Goal: Navigation & Orientation: Find specific page/section

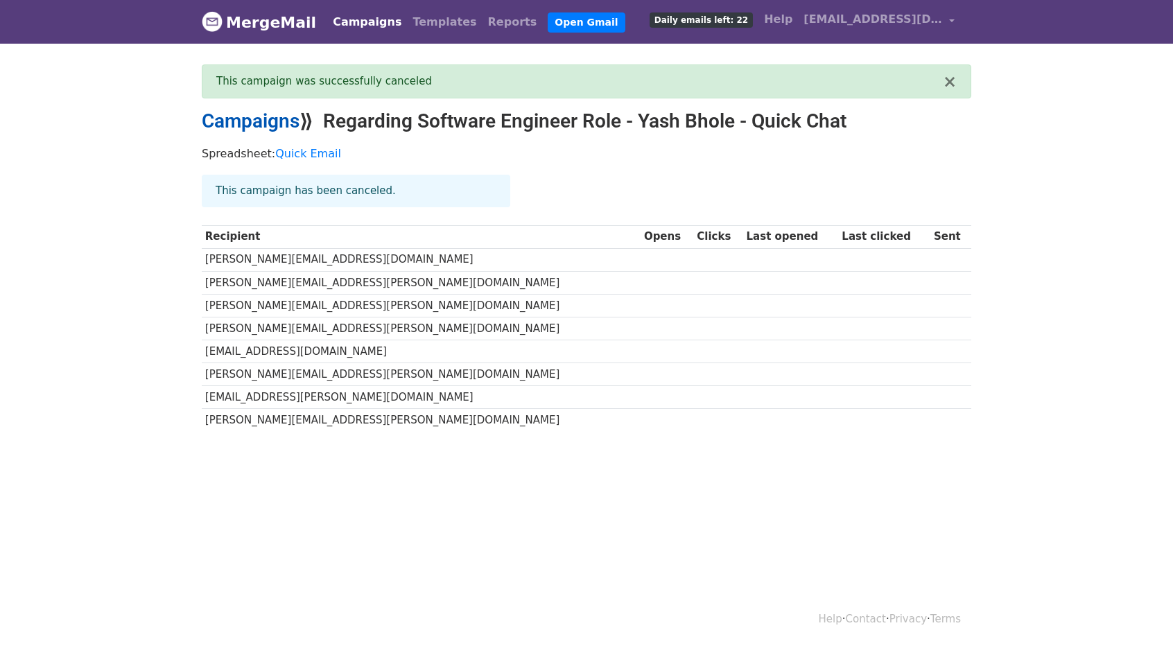
click at [258, 122] on link "Campaigns" at bounding box center [251, 121] width 98 height 23
